Goal: Check status: Check status

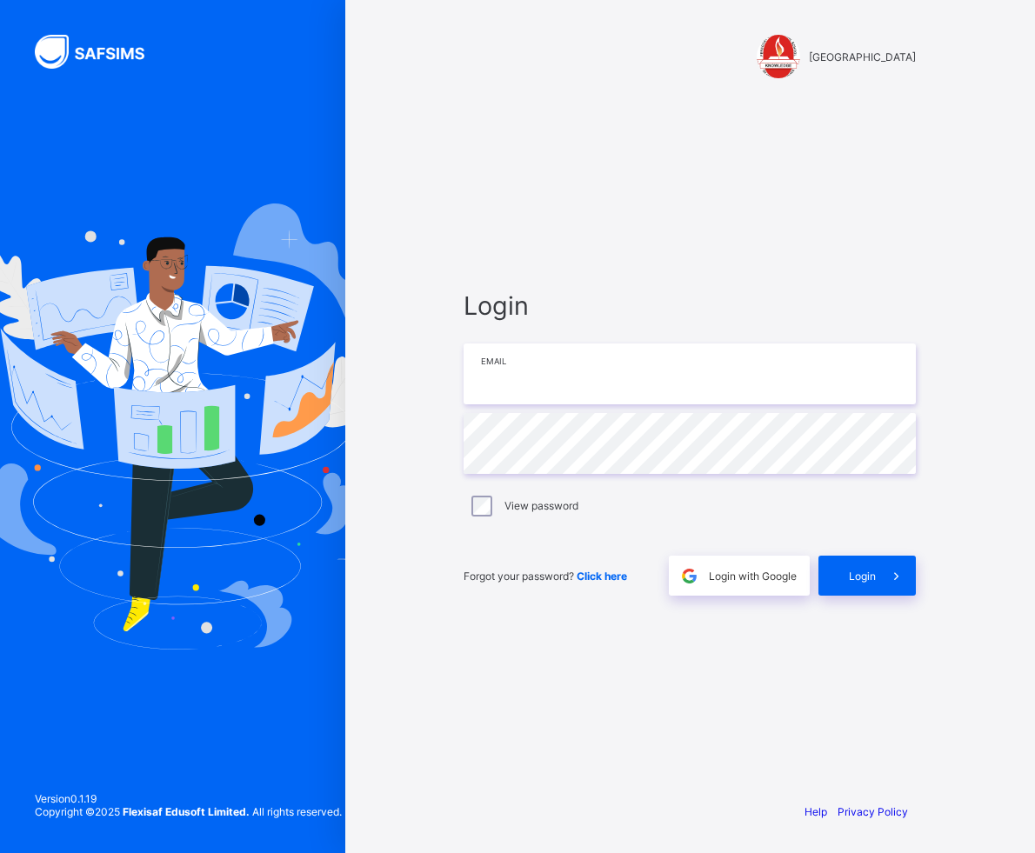
click at [726, 381] on input "email" at bounding box center [689, 373] width 452 height 61
type input "**********"
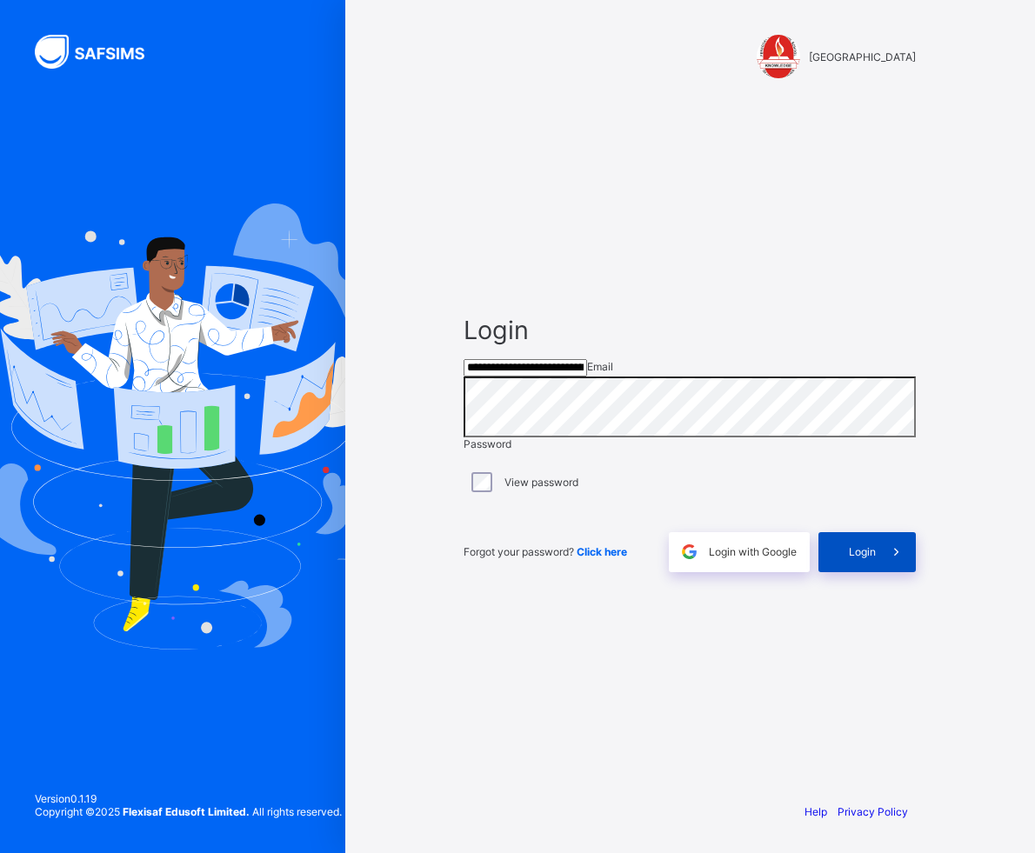
click at [879, 572] on span at bounding box center [896, 552] width 40 height 40
click at [846, 572] on div "Login" at bounding box center [866, 552] width 97 height 40
click at [906, 852] on div "Sorry, an error occurred. Please check your internet connection and try again." at bounding box center [517, 859] width 1035 height 13
click at [343, 458] on div "**********" at bounding box center [517, 426] width 1035 height 853
click at [879, 572] on span at bounding box center [896, 552] width 40 height 40
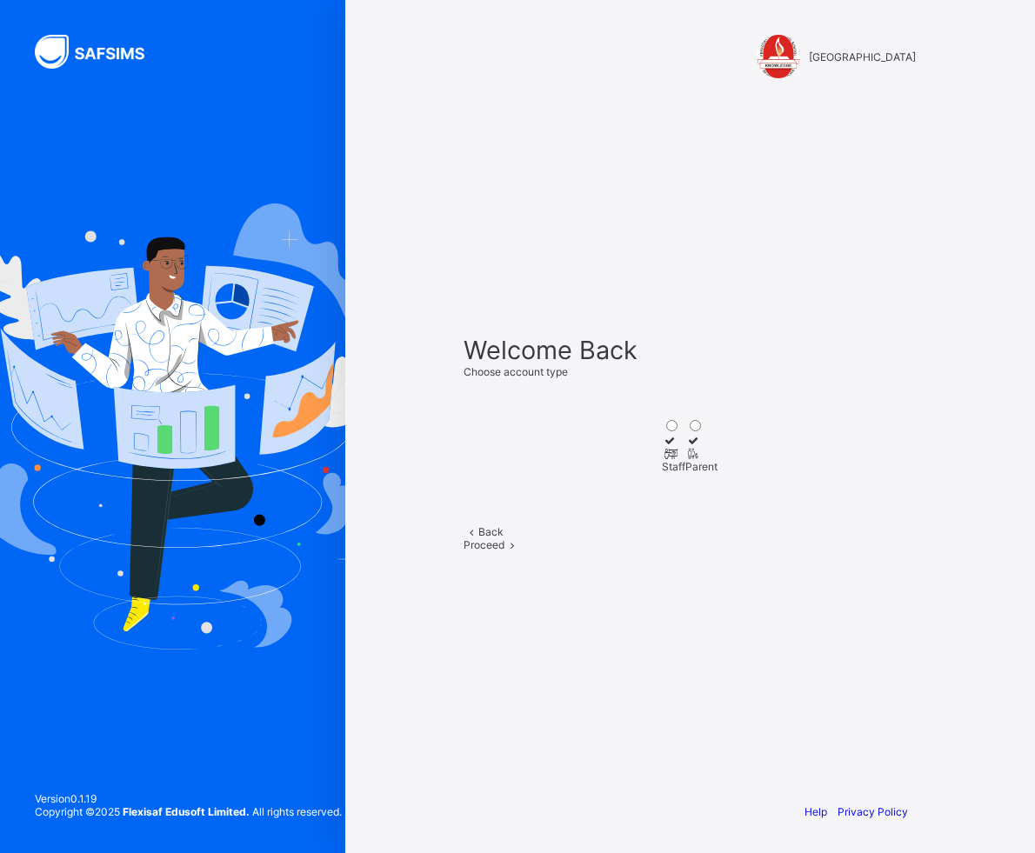
drag, startPoint x: 607, startPoint y: 426, endPoint x: 629, endPoint y: 441, distance: 26.3
click at [662, 447] on icon at bounding box center [669, 453] width 15 height 13
click at [504, 551] on span "Proceed" at bounding box center [483, 544] width 41 height 13
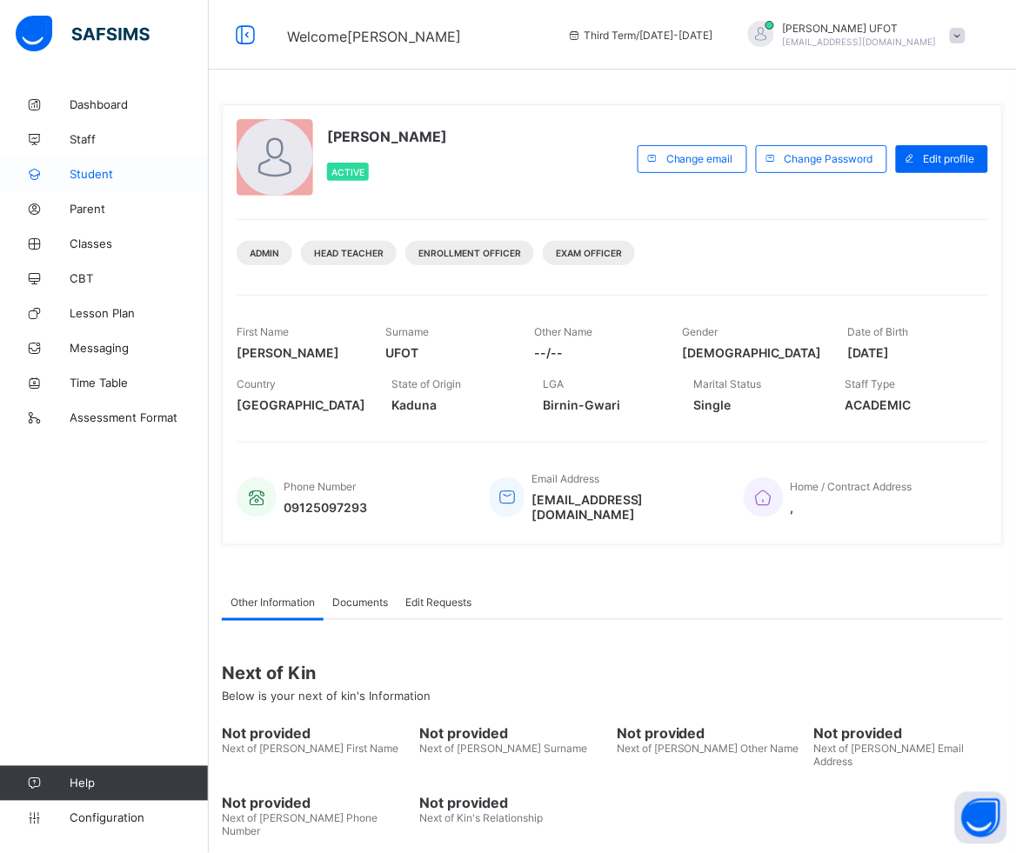
click at [114, 170] on span "Student" at bounding box center [139, 174] width 139 height 14
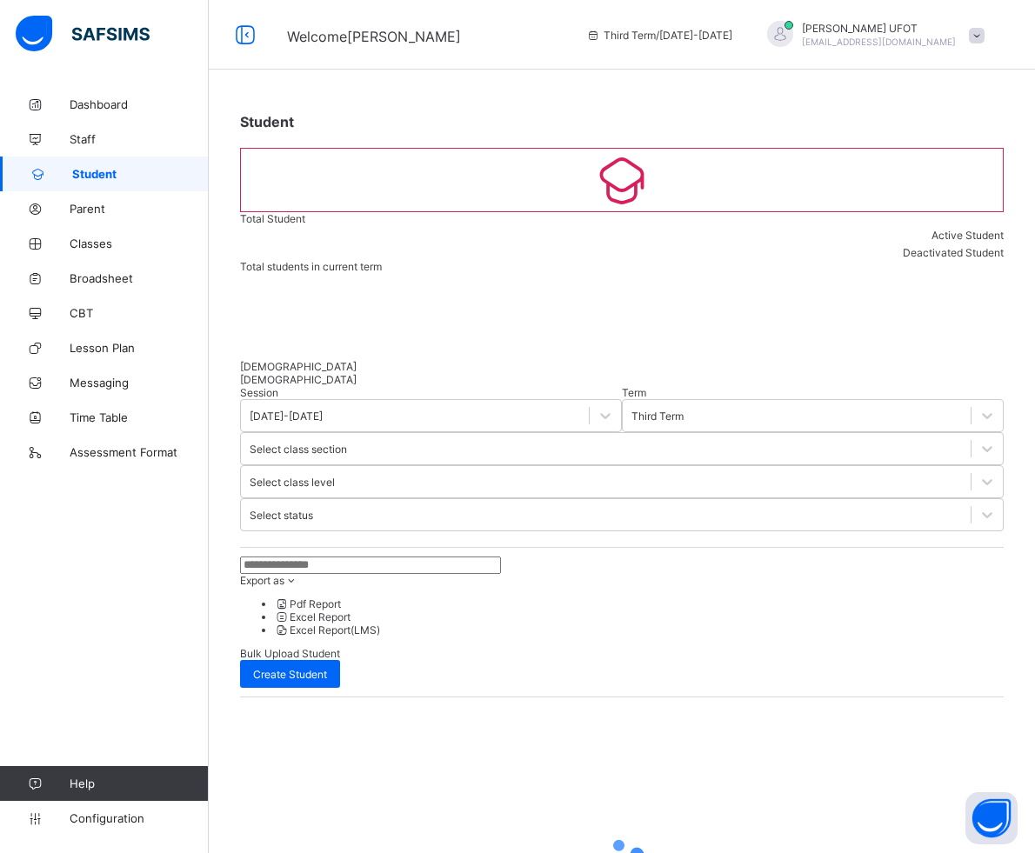
click at [310, 556] on input "text" at bounding box center [370, 564] width 261 height 17
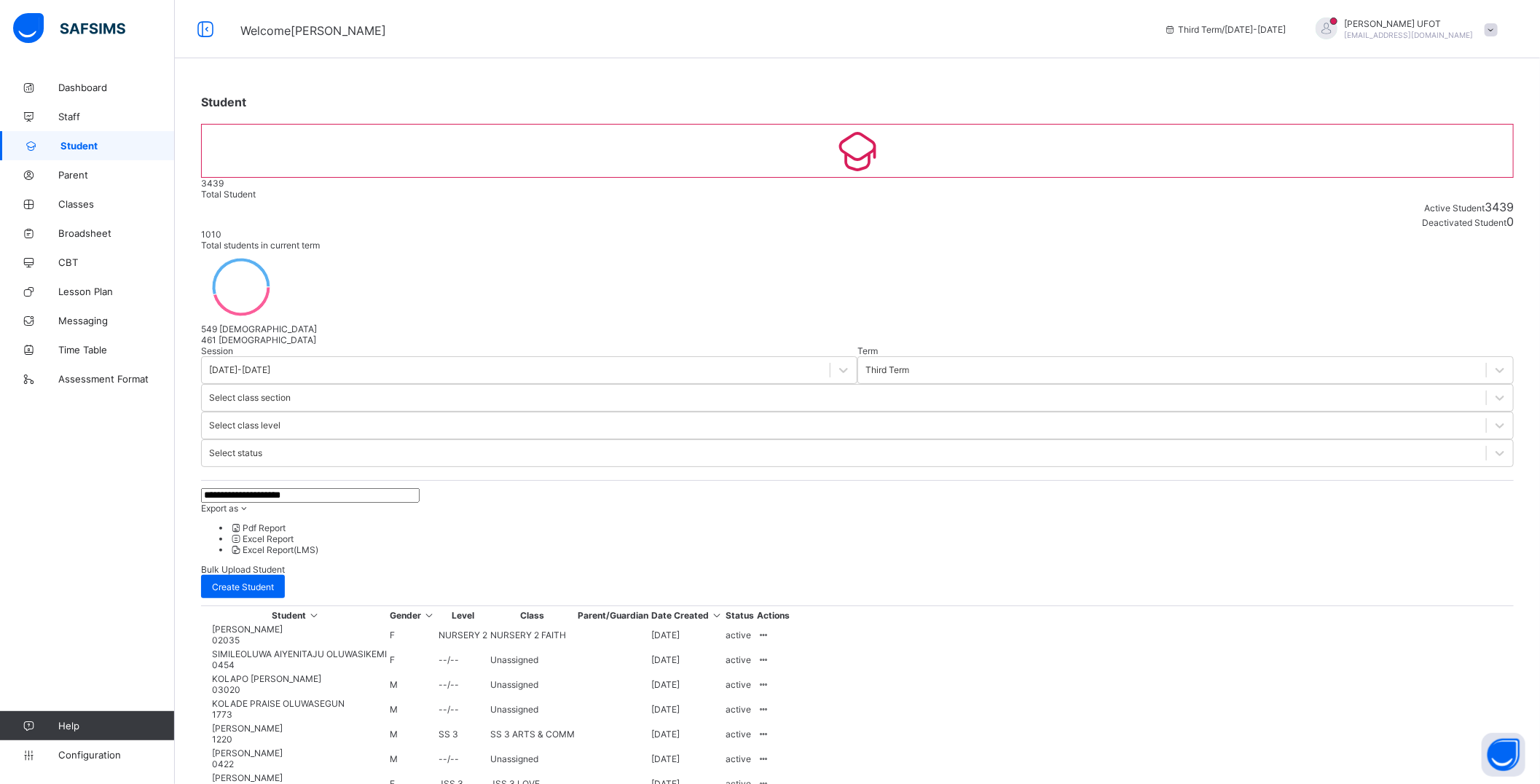
drag, startPoint x: 328, startPoint y: 326, endPoint x: 240, endPoint y: 328, distance: 88.0
click at [240, 488] on input "**********" at bounding box center [310, 495] width 219 height 14
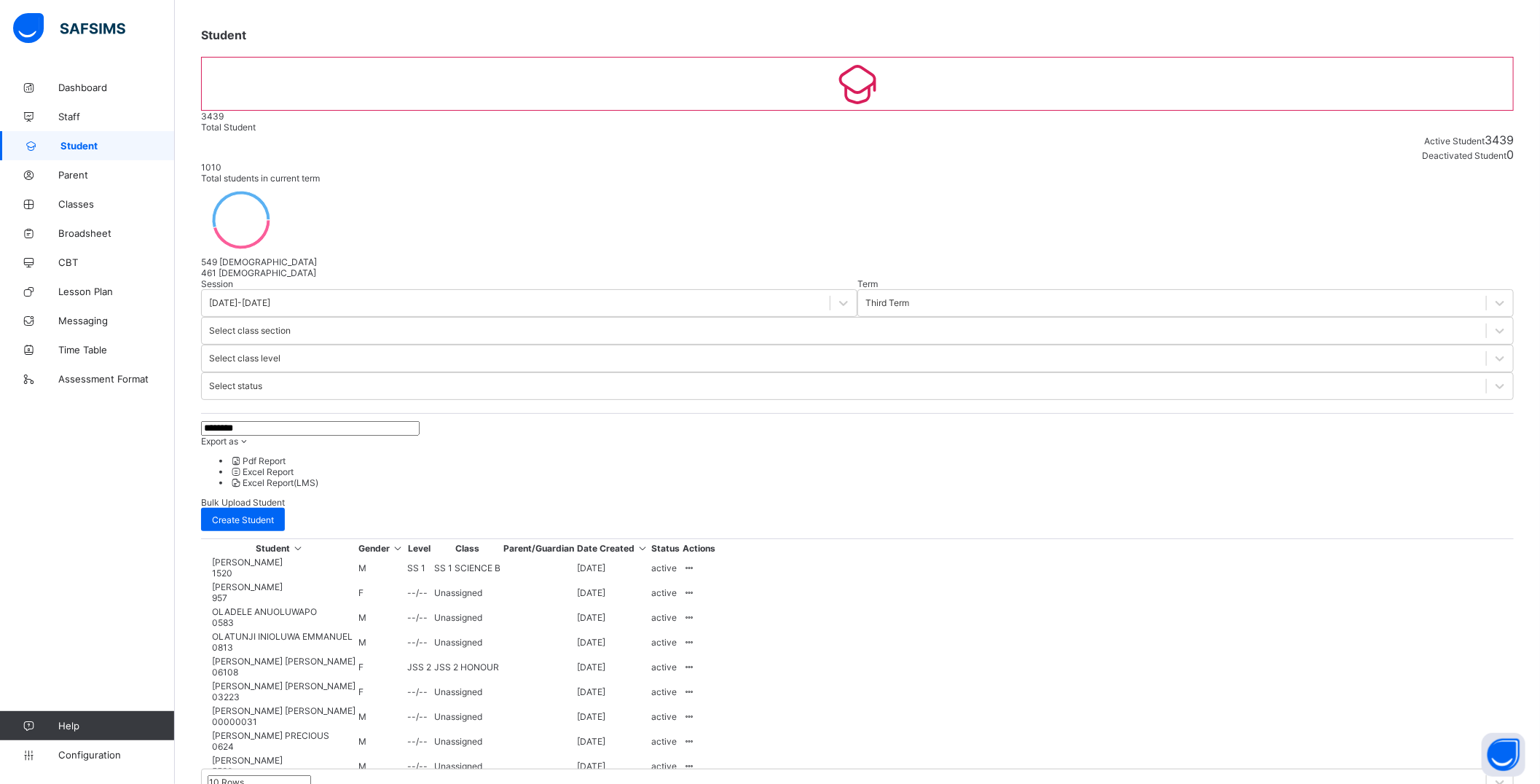
scroll to position [136, 0]
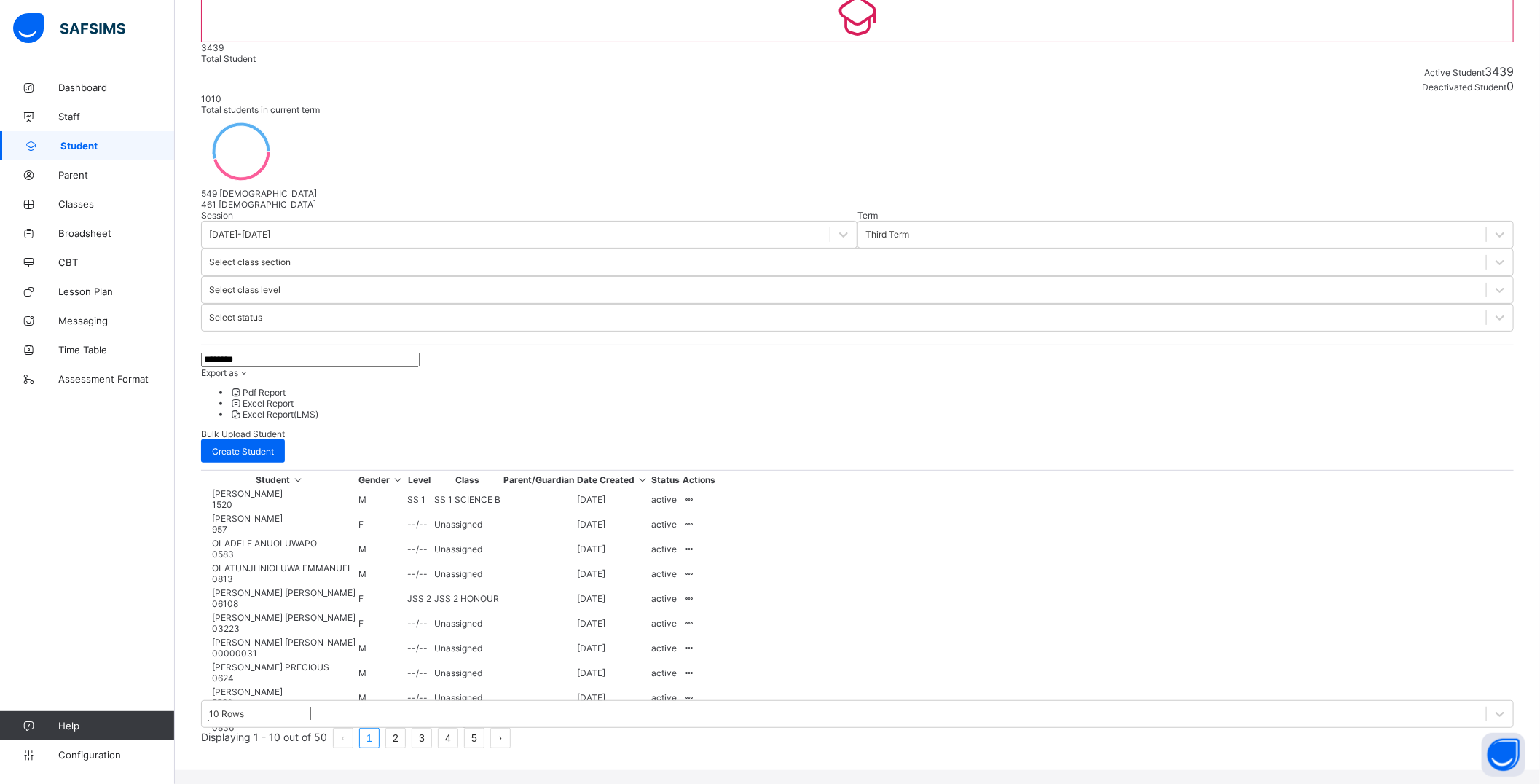
click at [405, 714] on link "2" at bounding box center [395, 737] width 19 height 19
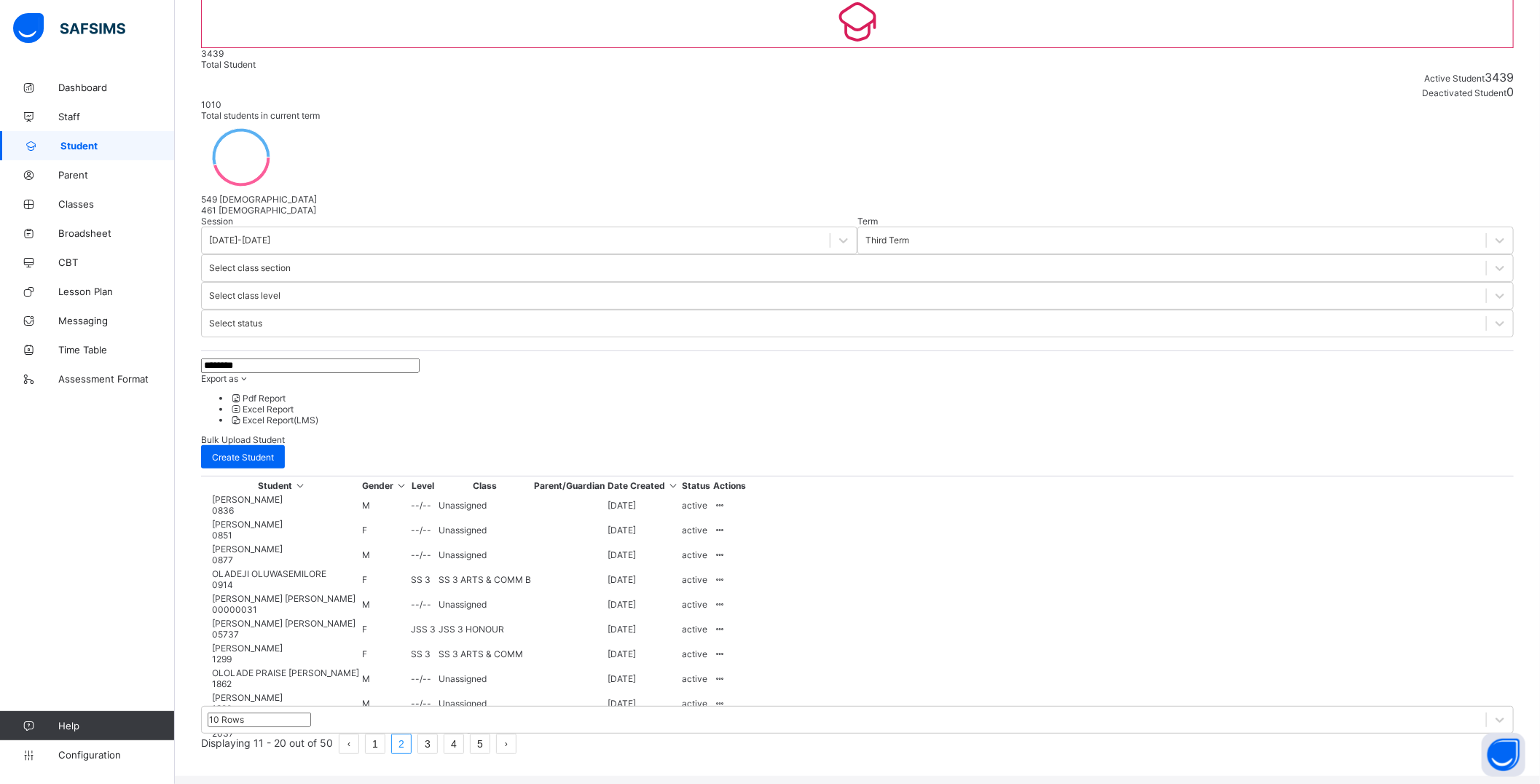
scroll to position [132, 0]
drag, startPoint x: 304, startPoint y: 193, endPoint x: 165, endPoint y: 198, distance: 139.1
click at [165, 198] on div "Welcome [PERSON_NAME] Third Term / [DATE]-[DATE] [PERSON_NAME] [EMAIL_ADDRESS][…" at bounding box center [770, 321] width 1540 height 905
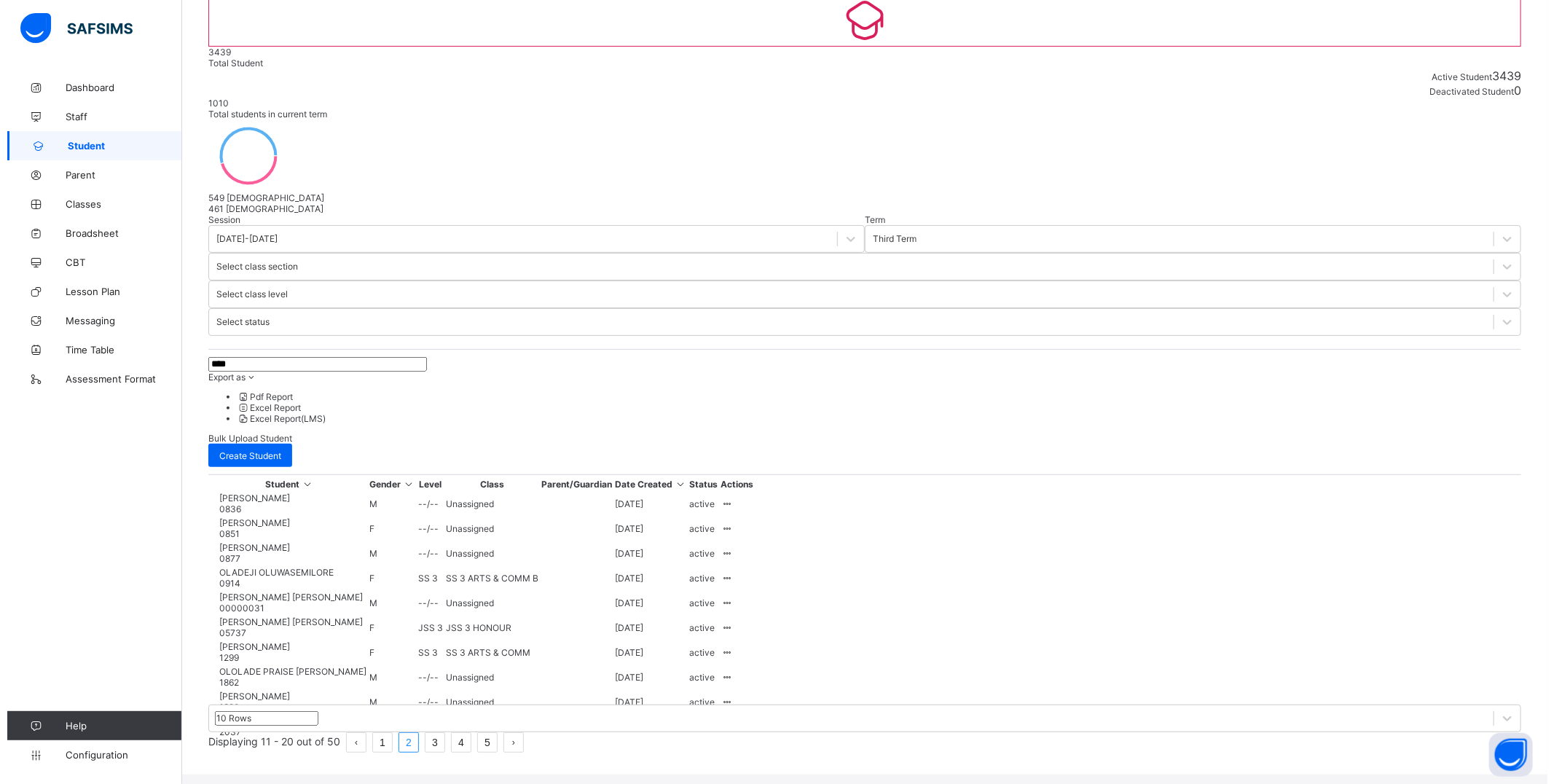
scroll to position [0, 0]
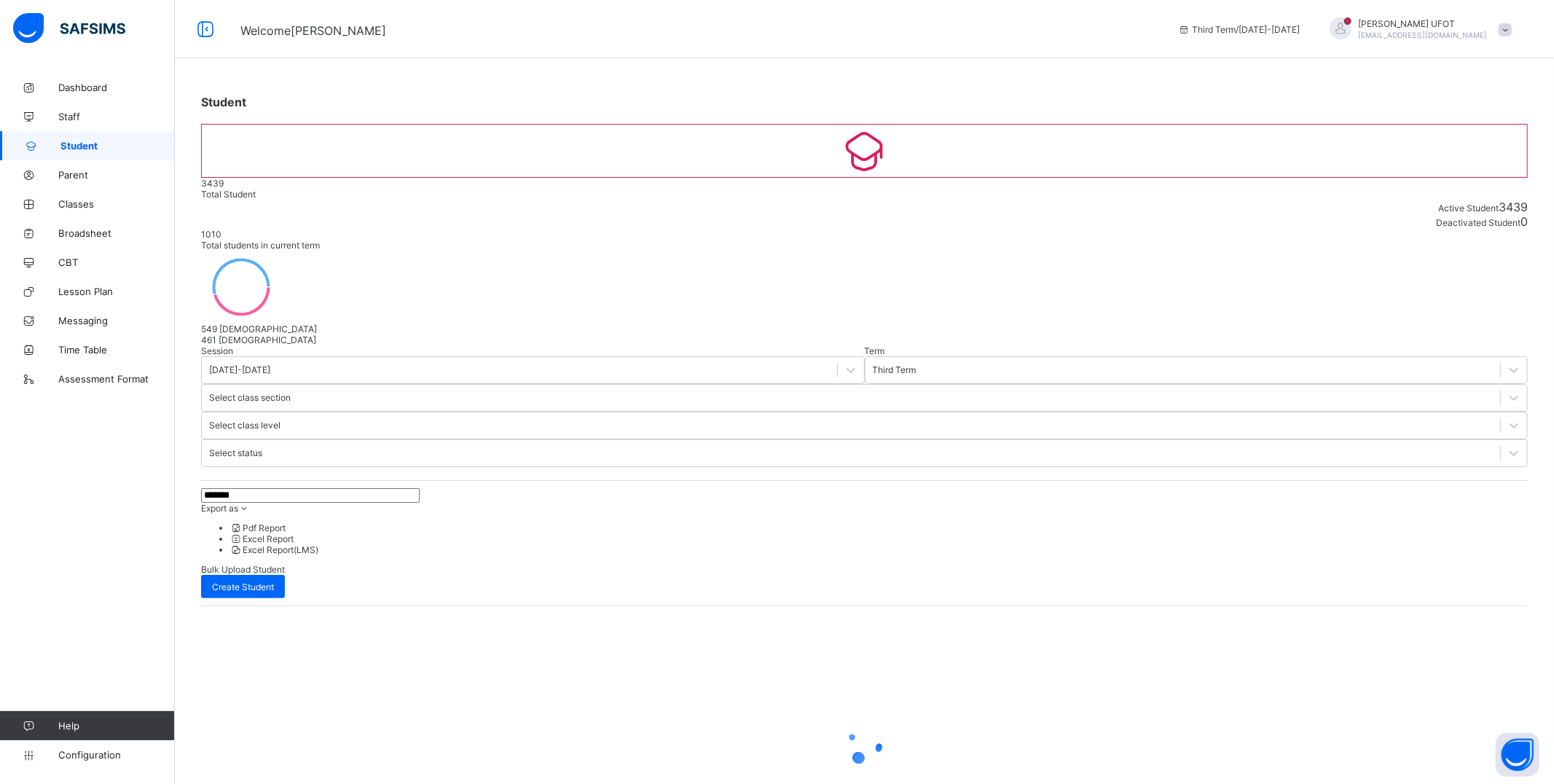
type input "*******"
